Goal: Task Accomplishment & Management: Complete application form

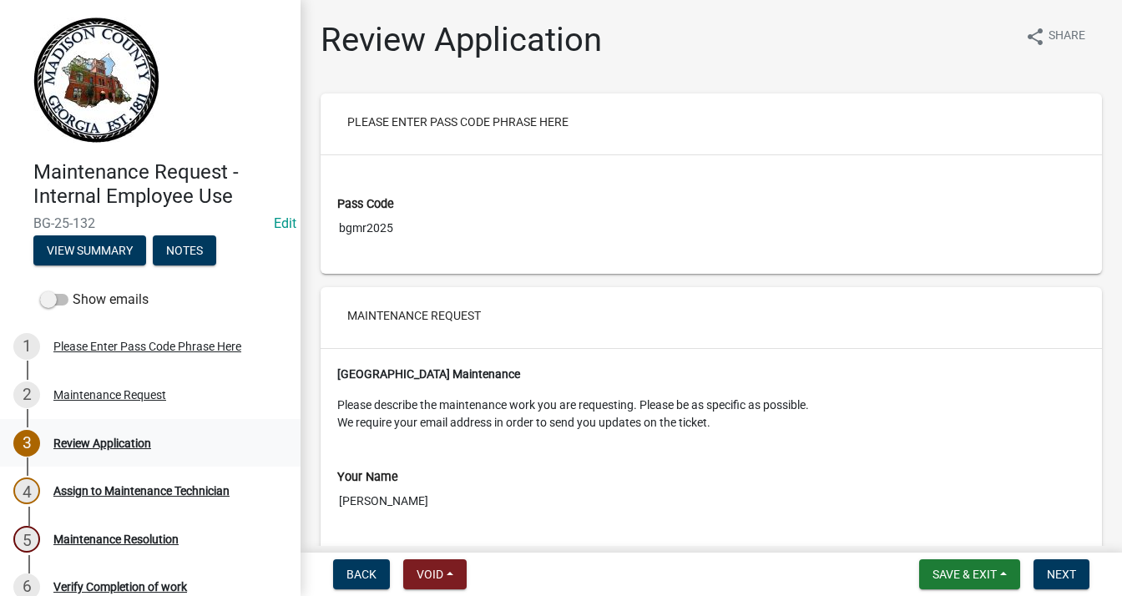
click at [124, 438] on div "Review Application" at bounding box center [102, 443] width 98 height 12
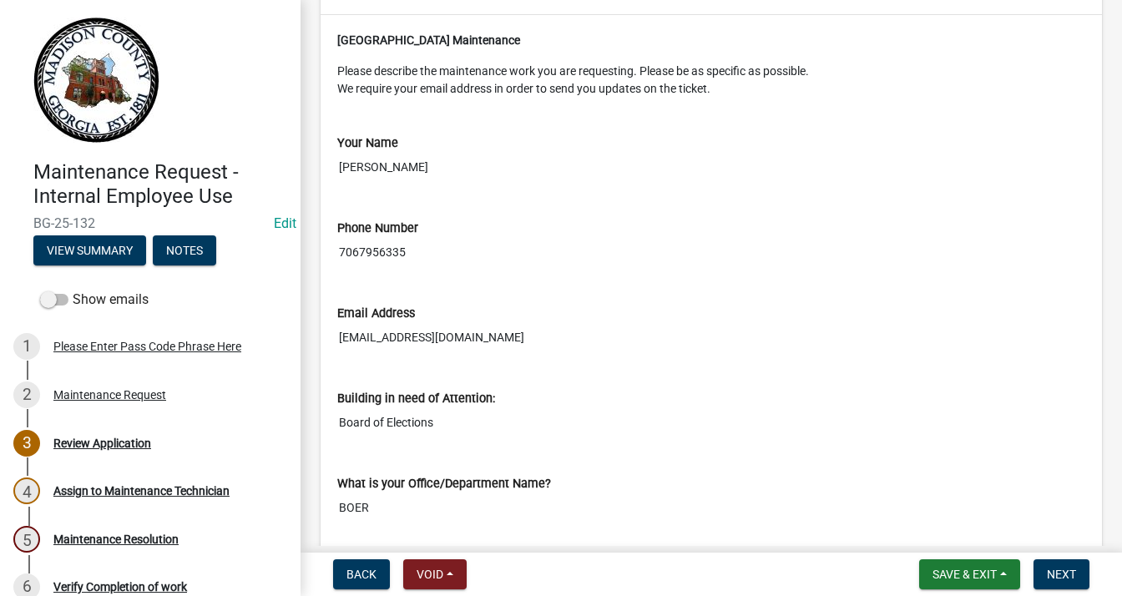
scroll to position [334, 0]
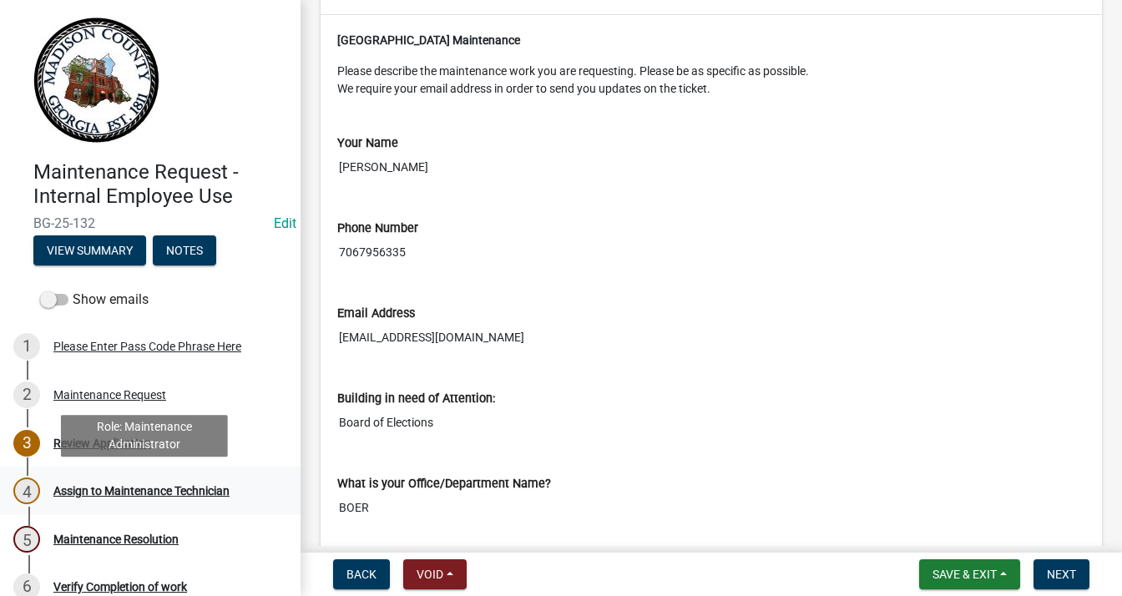
click at [141, 495] on div "Assign to Maintenance Technician" at bounding box center [141, 491] width 176 height 12
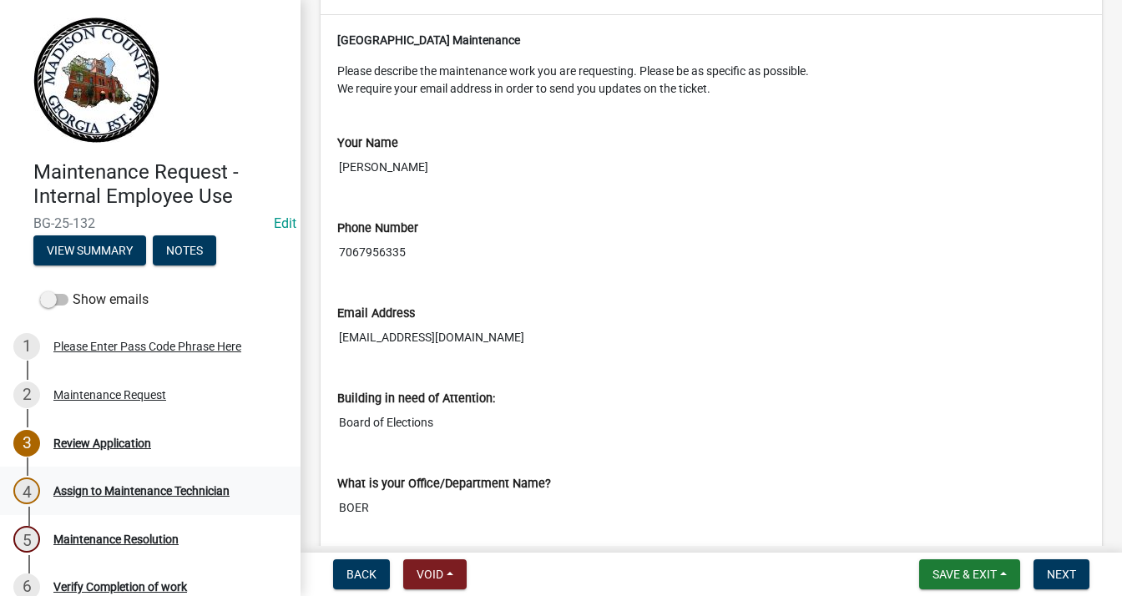
drag, startPoint x: 153, startPoint y: 490, endPoint x: 182, endPoint y: 479, distance: 31.2
click at [154, 490] on div "Assign to Maintenance Technician" at bounding box center [141, 491] width 176 height 12
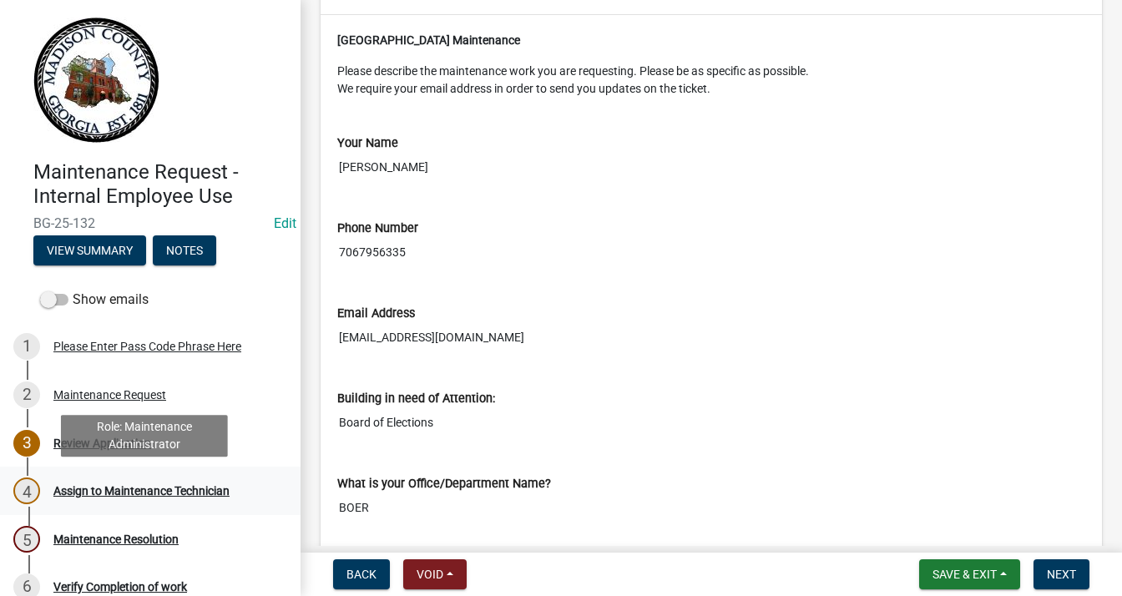
click at [210, 488] on div "Assign to Maintenance Technician" at bounding box center [141, 491] width 176 height 12
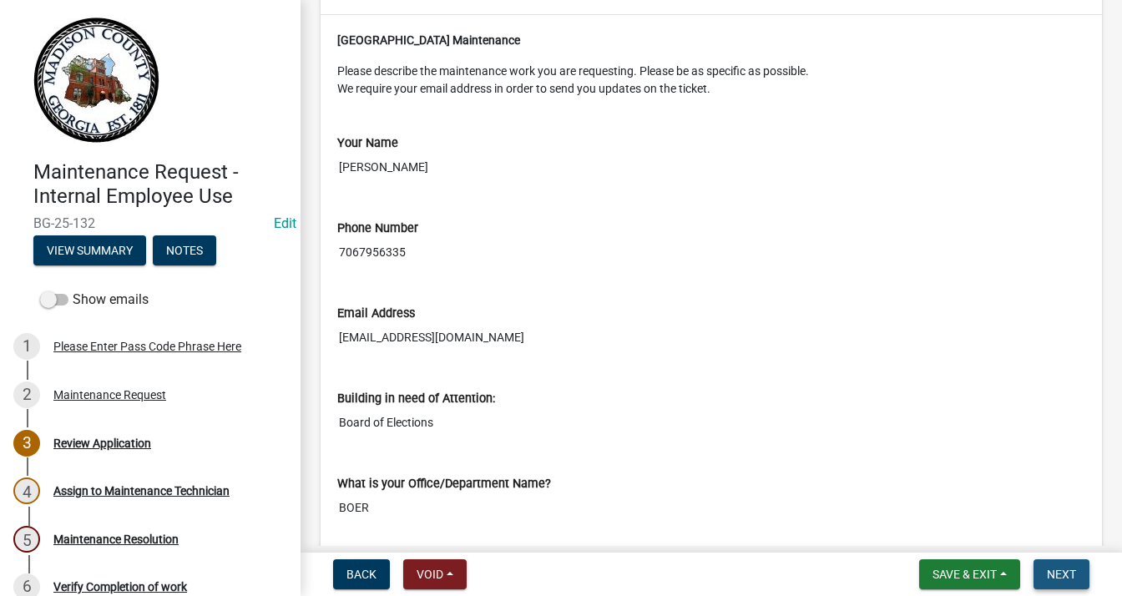
click at [1059, 574] on span "Next" at bounding box center [1061, 574] width 29 height 13
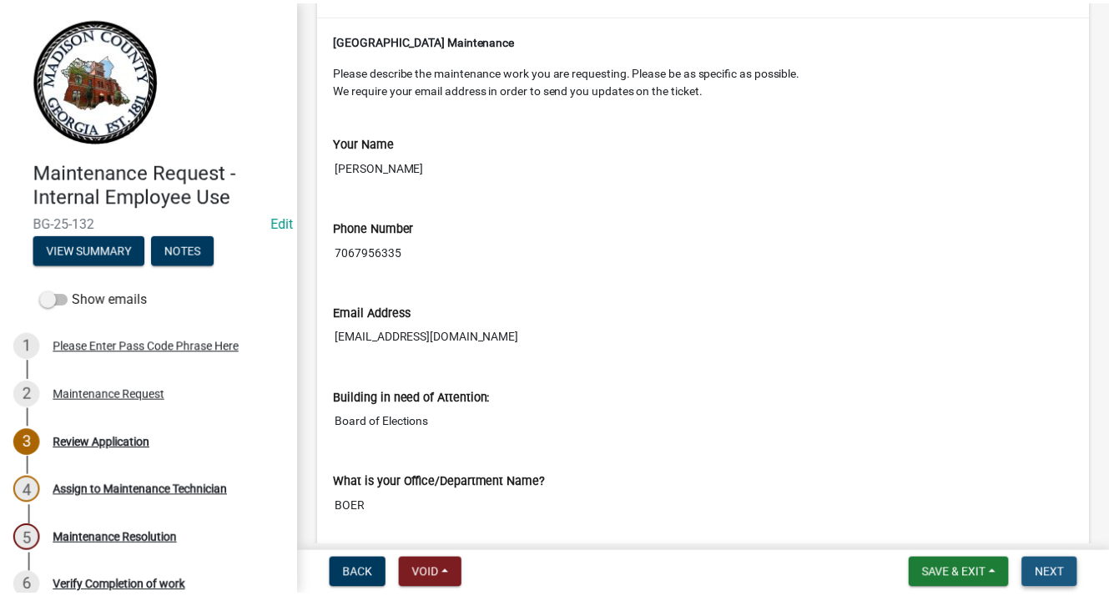
scroll to position [0, 0]
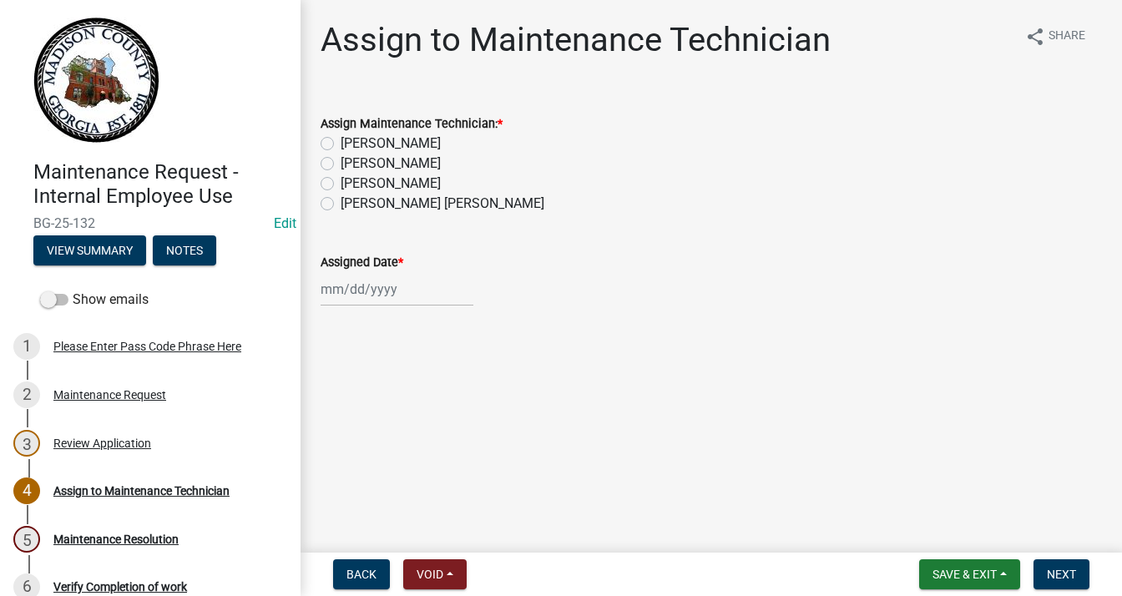
click at [341, 184] on label "[PERSON_NAME]" at bounding box center [391, 184] width 100 height 20
click at [341, 184] on input "[PERSON_NAME]" at bounding box center [346, 179] width 11 height 11
radio input "true"
click at [378, 298] on div at bounding box center [397, 289] width 153 height 34
select select "10"
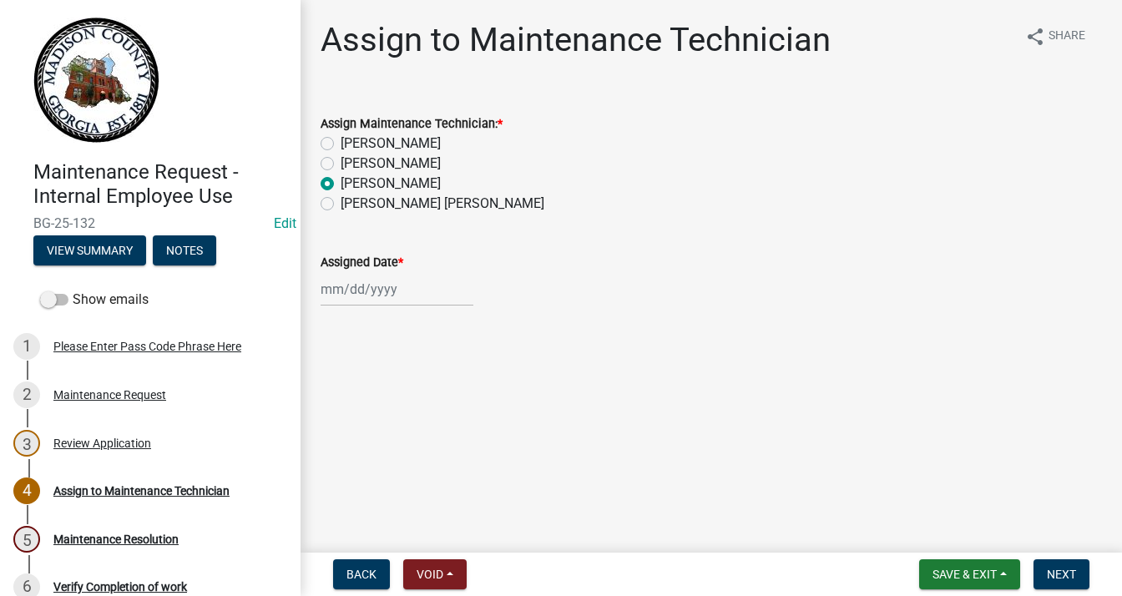
select select "2025"
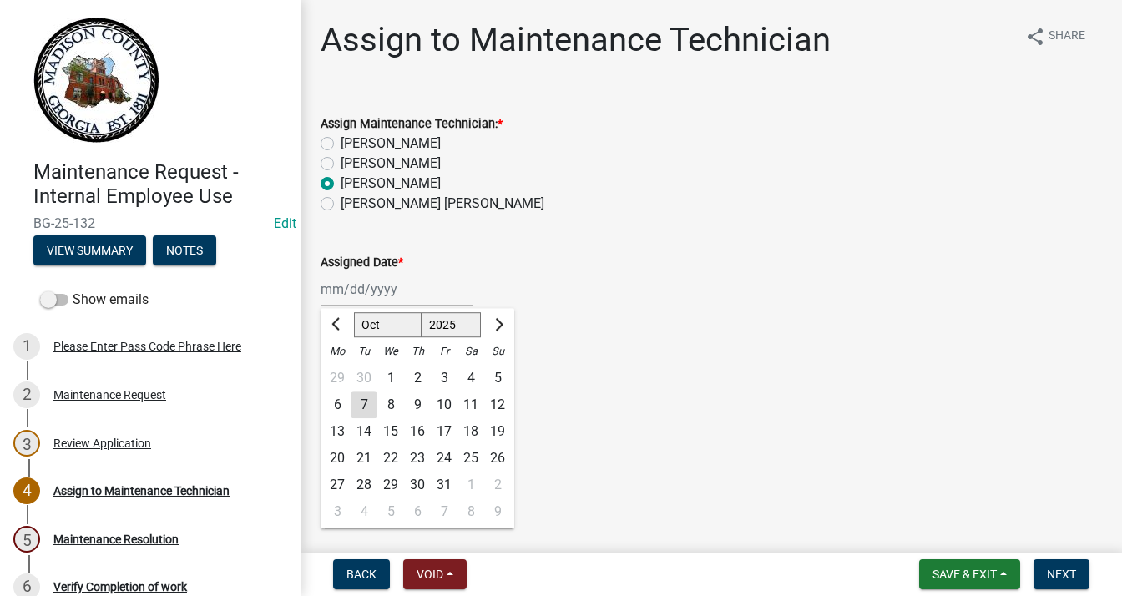
click at [365, 408] on div "7" at bounding box center [364, 405] width 27 height 27
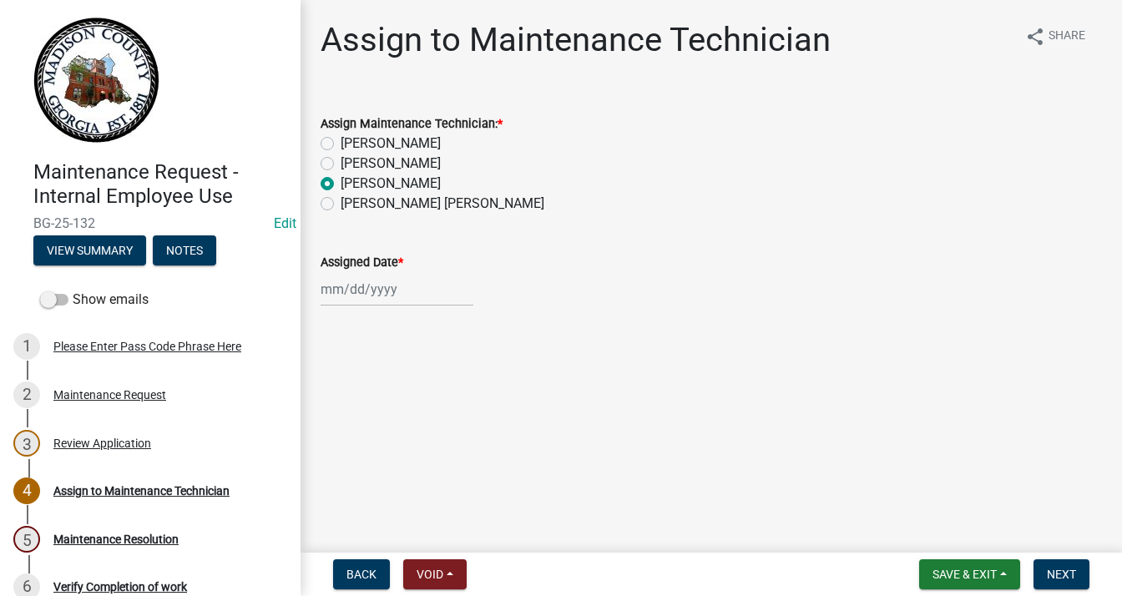
type input "[DATE]"
click at [1074, 573] on span "Next" at bounding box center [1061, 574] width 29 height 13
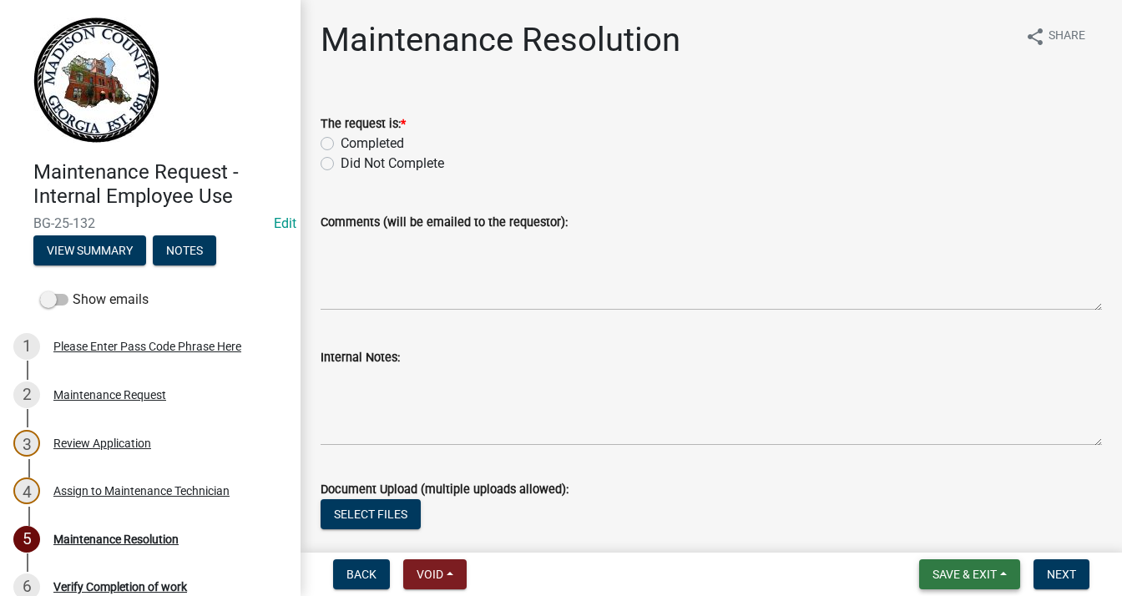
click at [932, 568] on span "Save & Exit" at bounding box center [964, 574] width 64 height 13
click at [944, 528] on button "Save & Exit" at bounding box center [954, 531] width 134 height 40
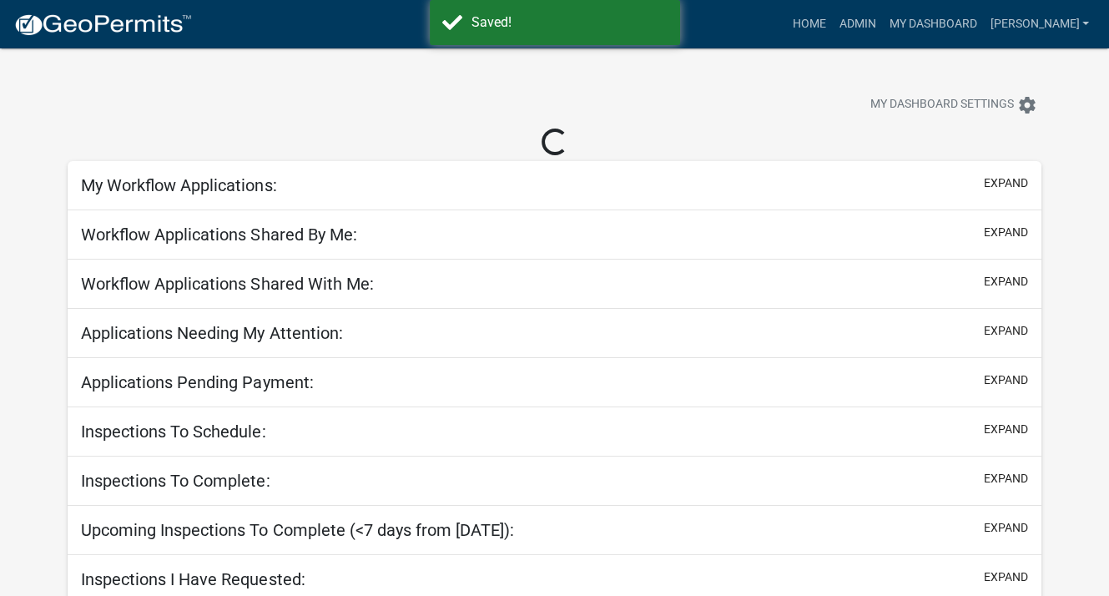
select select "3: 100"
